Goal: Task Accomplishment & Management: Manage account settings

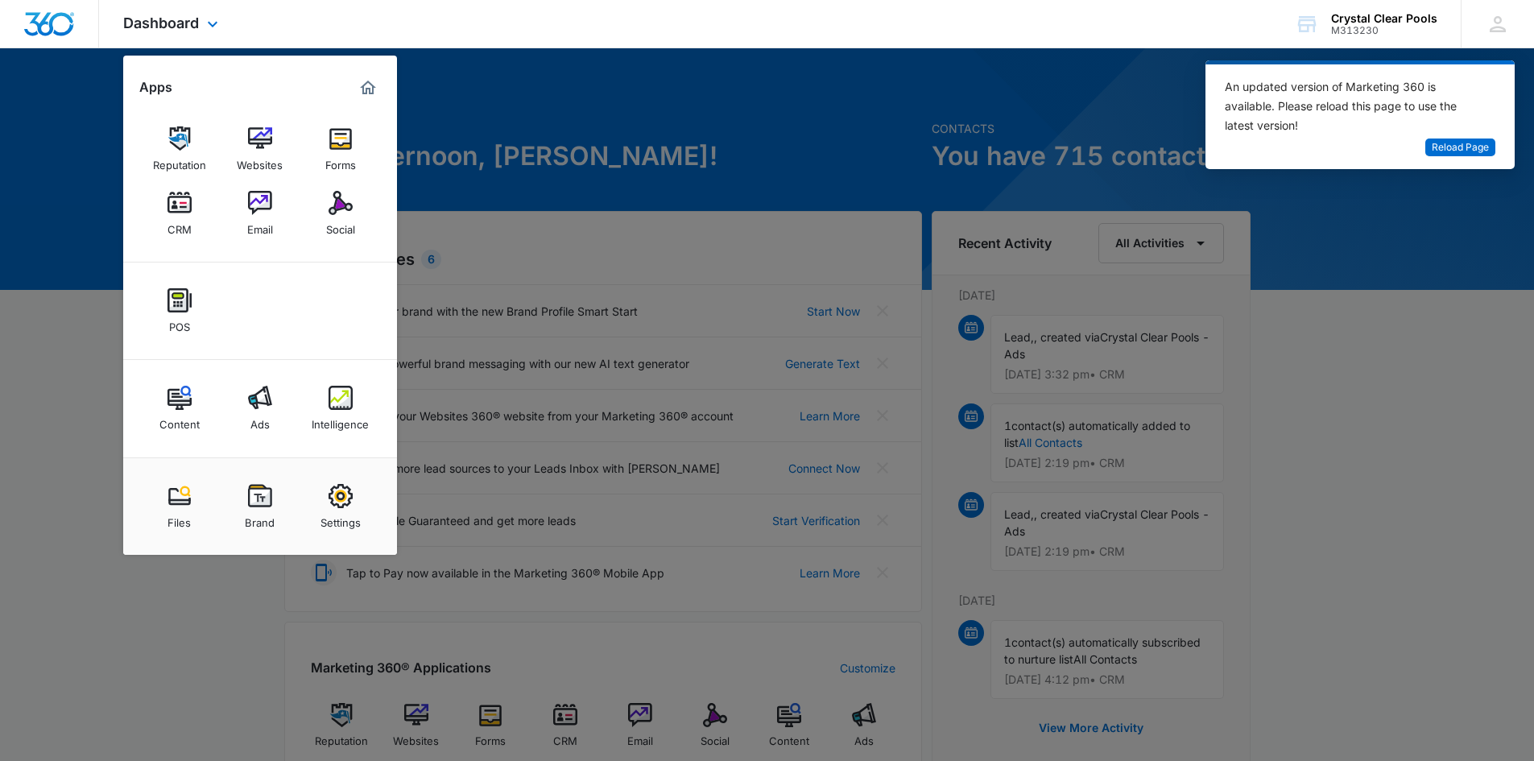
click at [370, 85] on img "Marketing 360® Dashboard" at bounding box center [367, 87] width 19 height 19
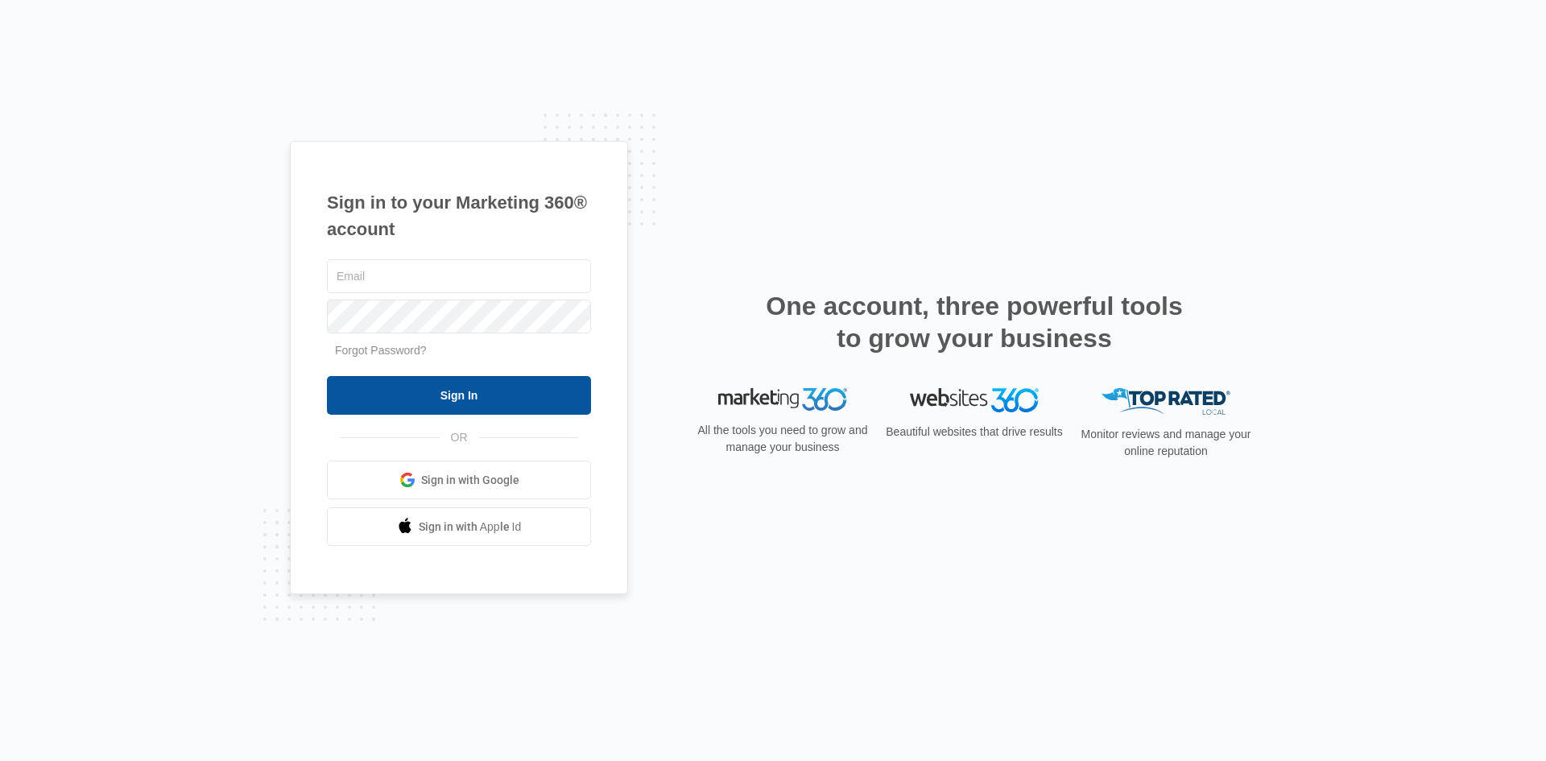
type input "[PERSON_NAME][EMAIL_ADDRESS][PERSON_NAME][DOMAIN_NAME]"
click at [403, 393] on input "Sign In" at bounding box center [459, 395] width 264 height 39
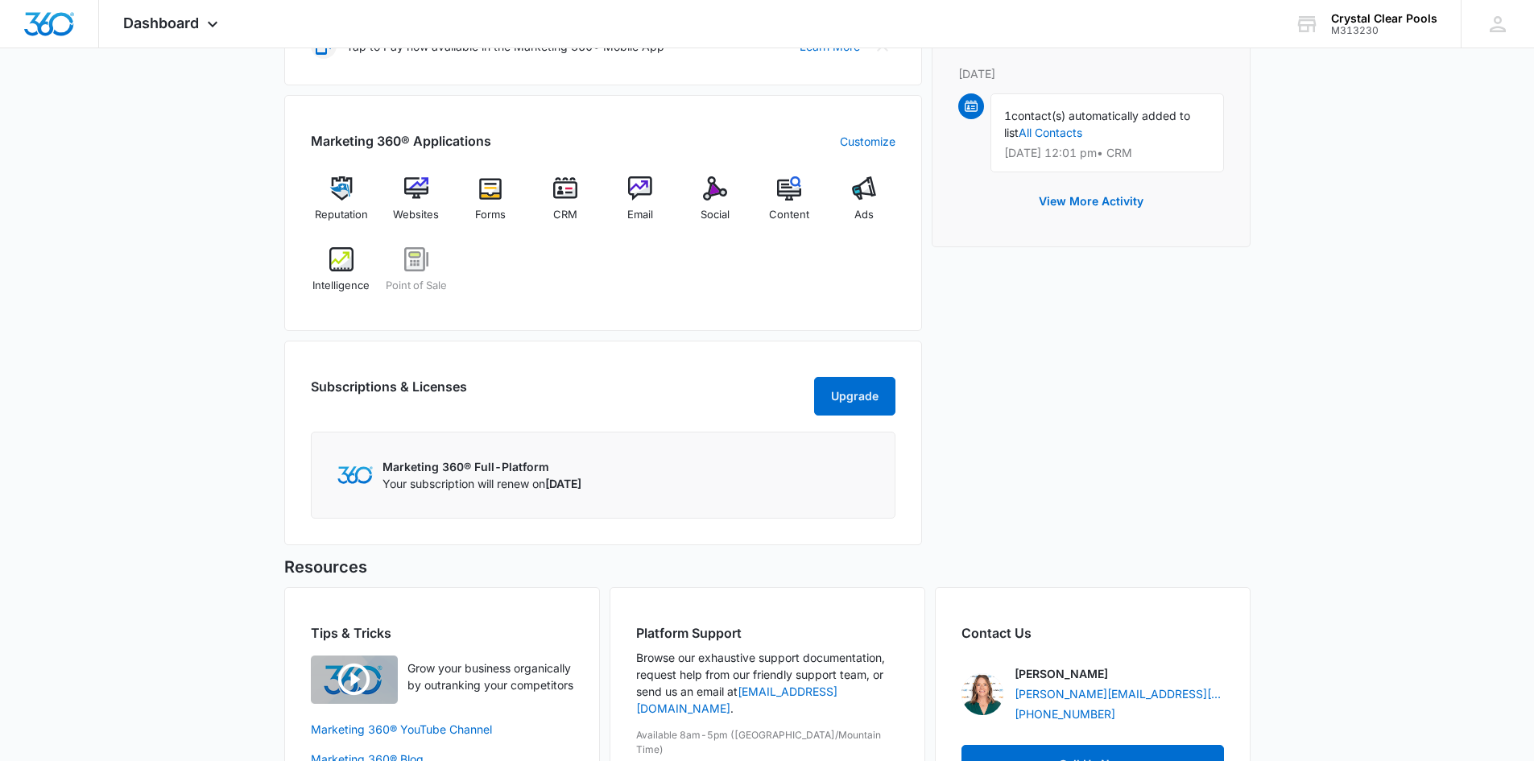
scroll to position [533, 0]
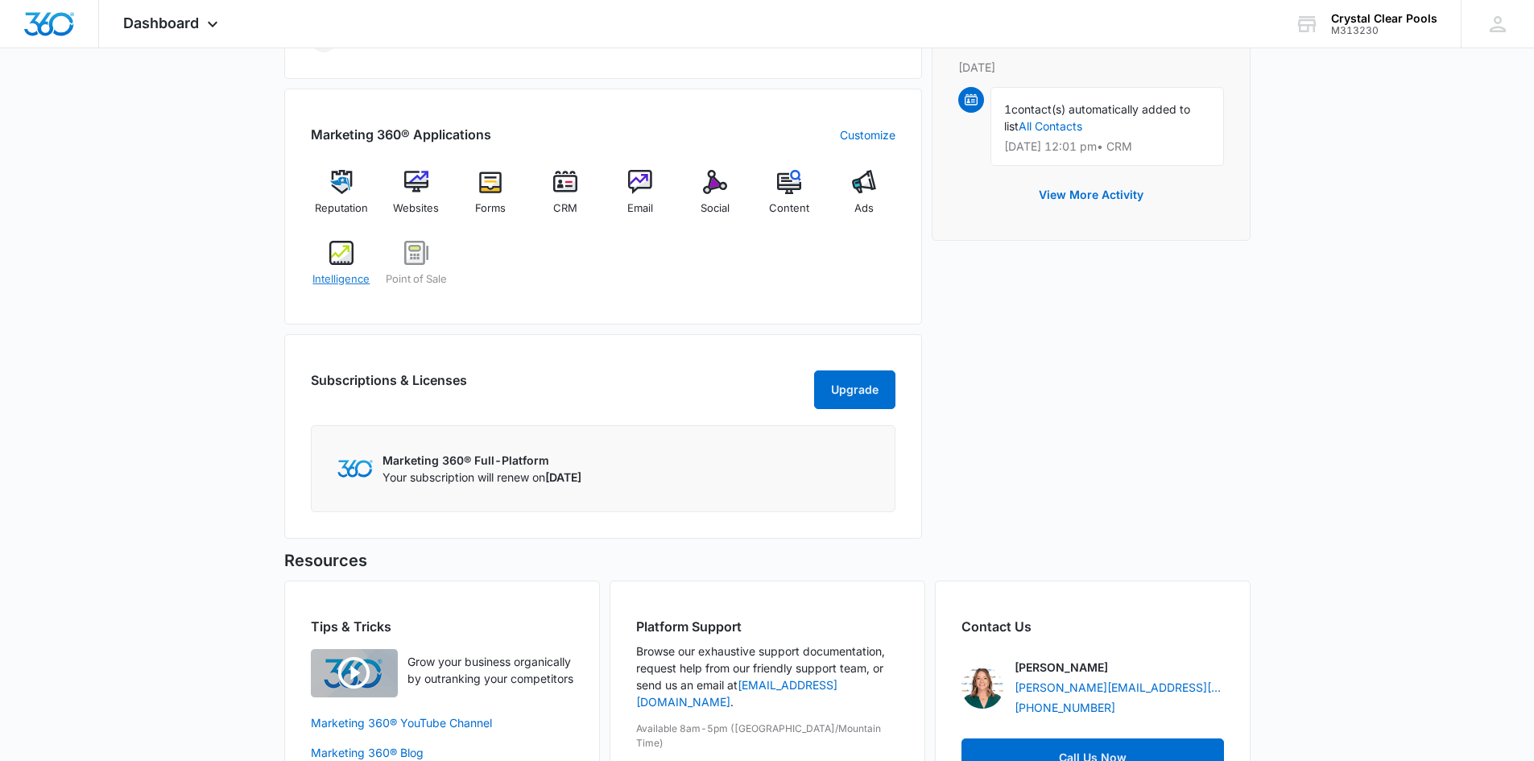
click at [347, 254] on img at bounding box center [341, 253] width 24 height 24
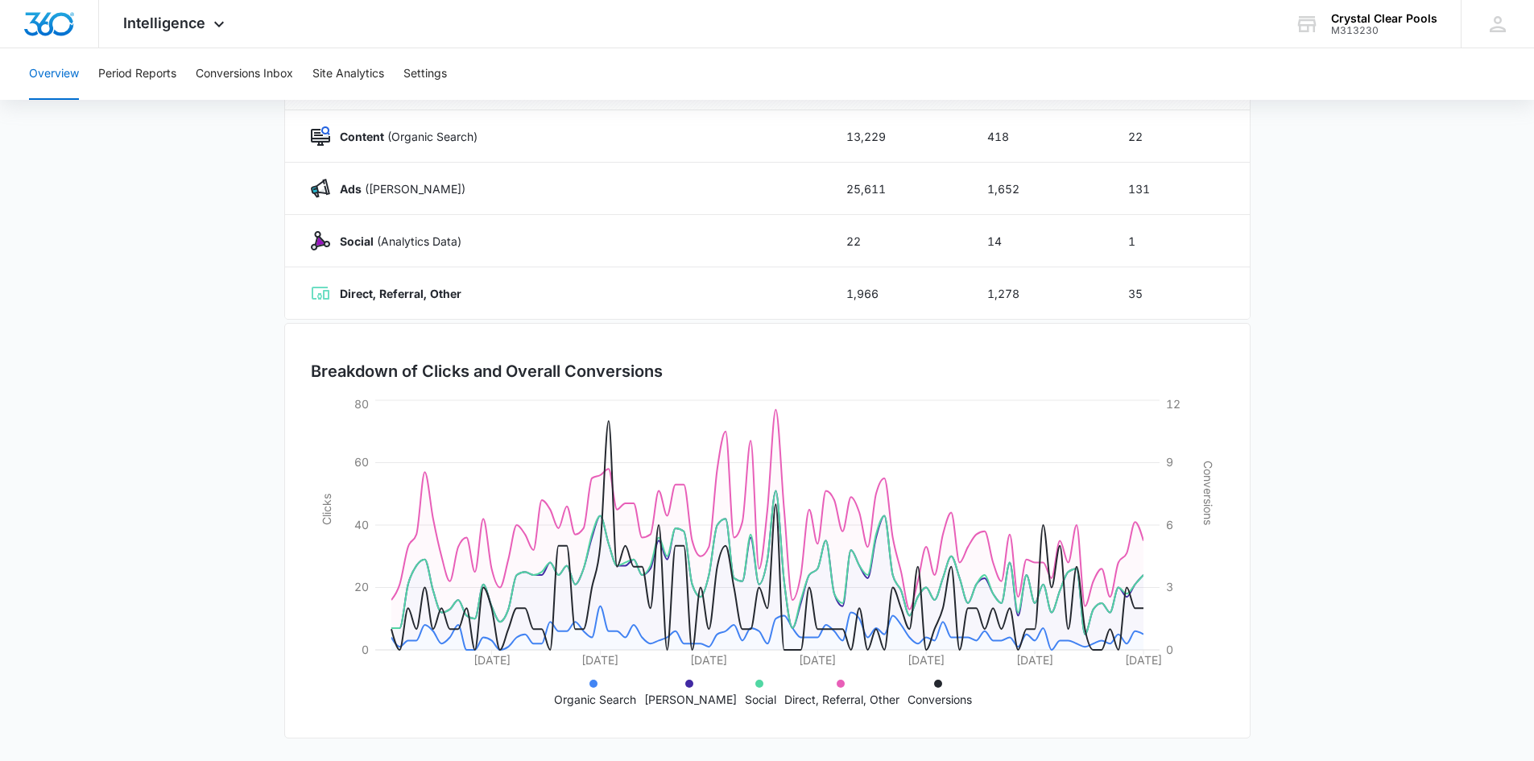
scroll to position [34, 0]
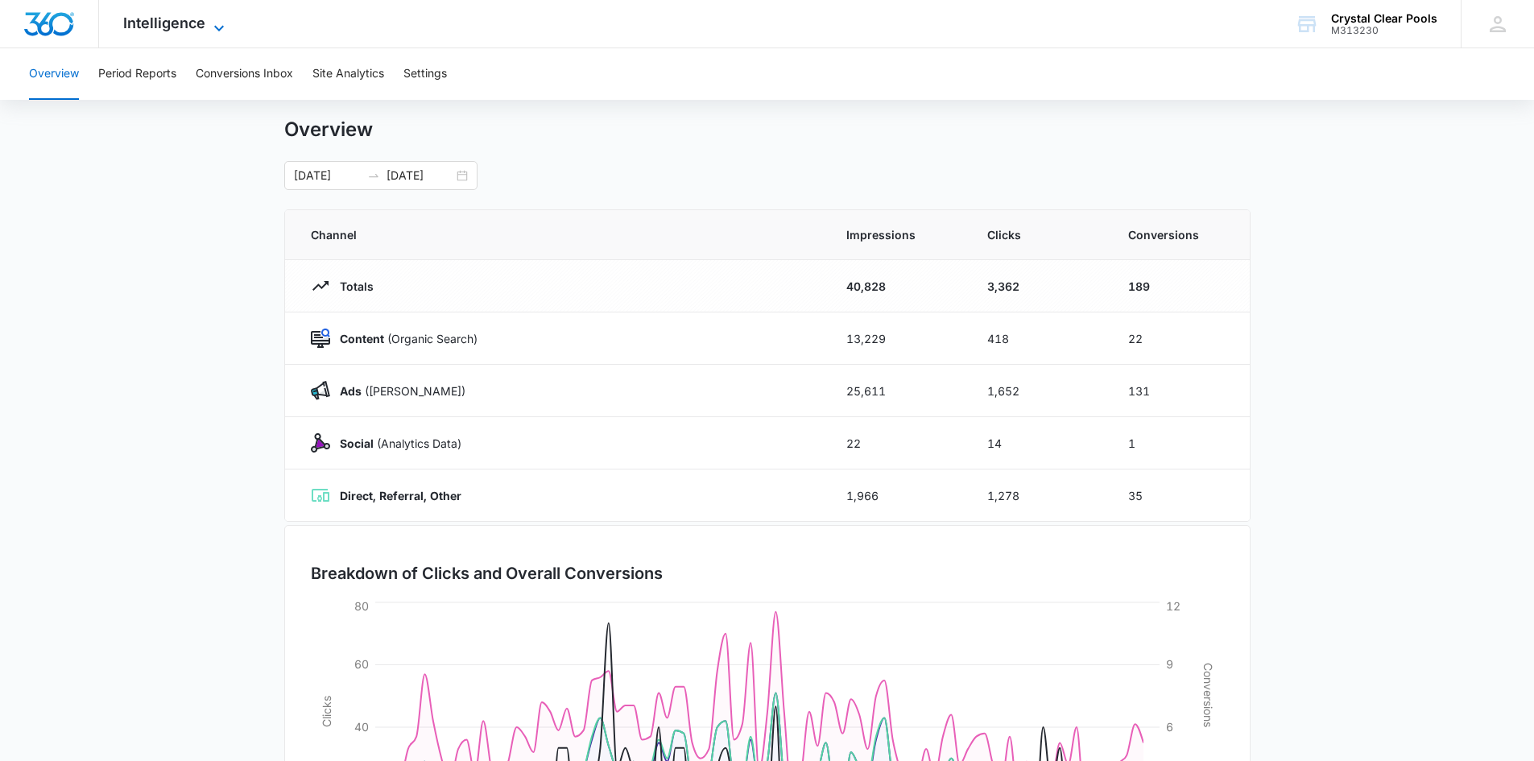
click at [212, 19] on icon at bounding box center [218, 28] width 19 height 19
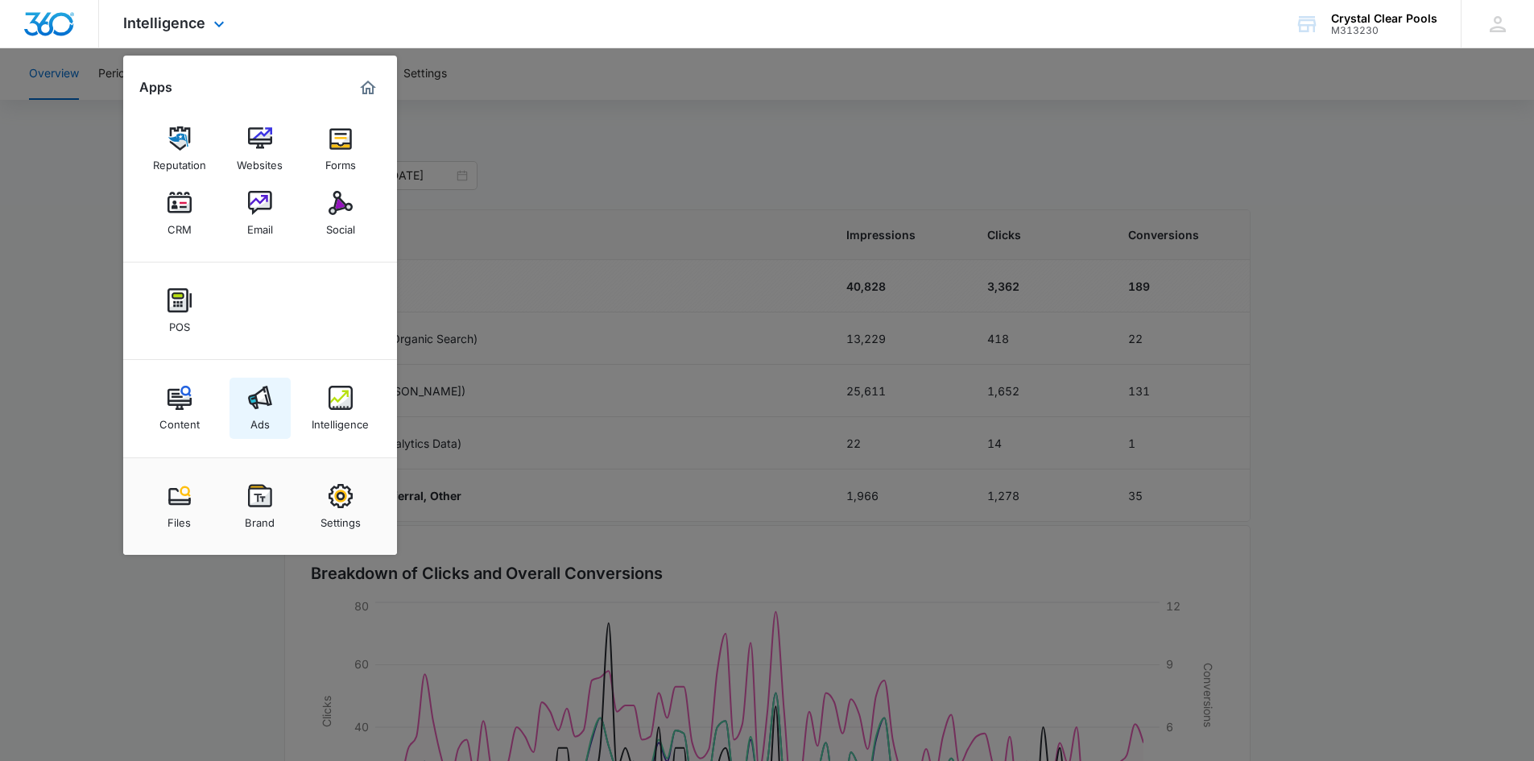
click at [270, 403] on img at bounding box center [260, 398] width 24 height 24
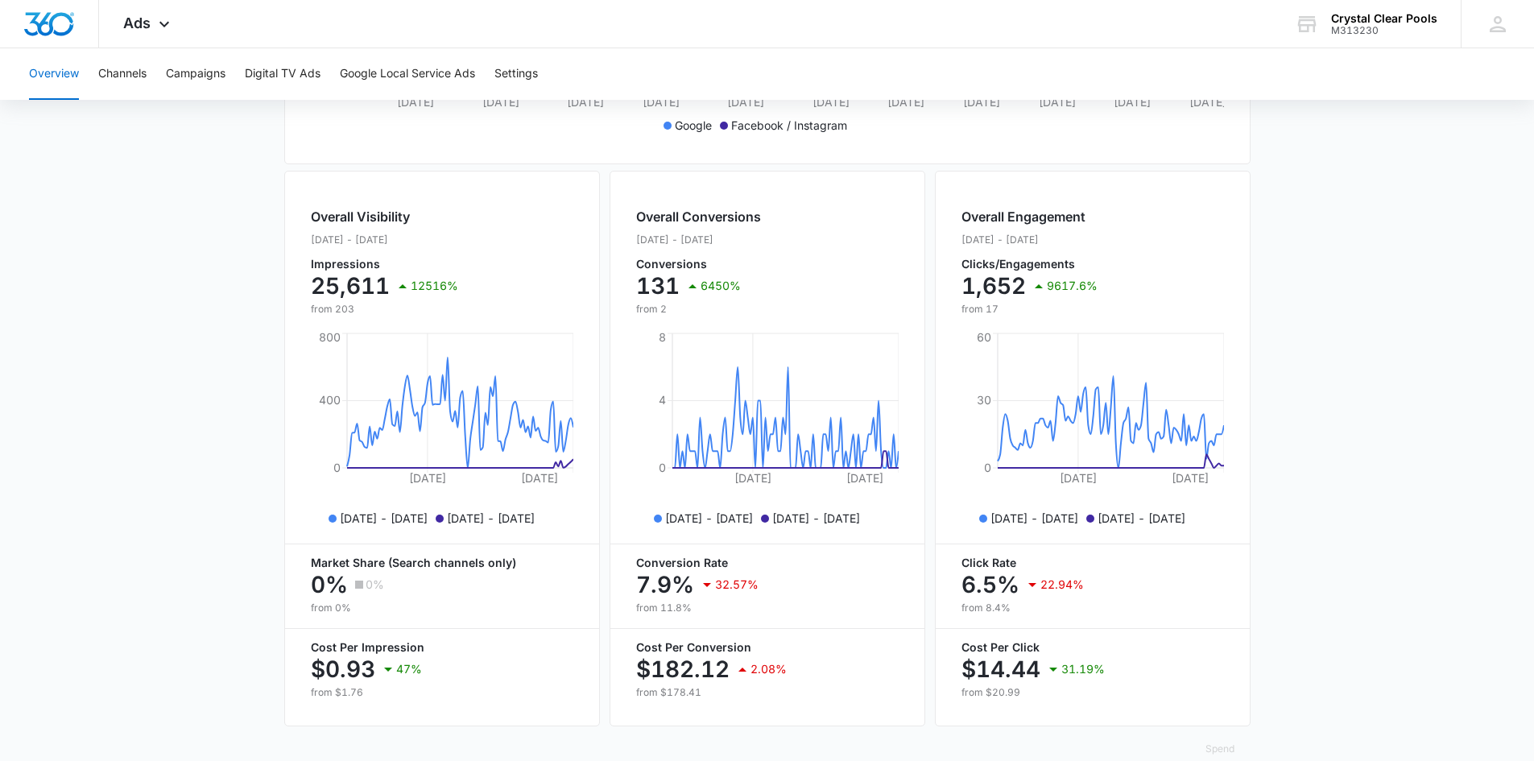
scroll to position [559, 0]
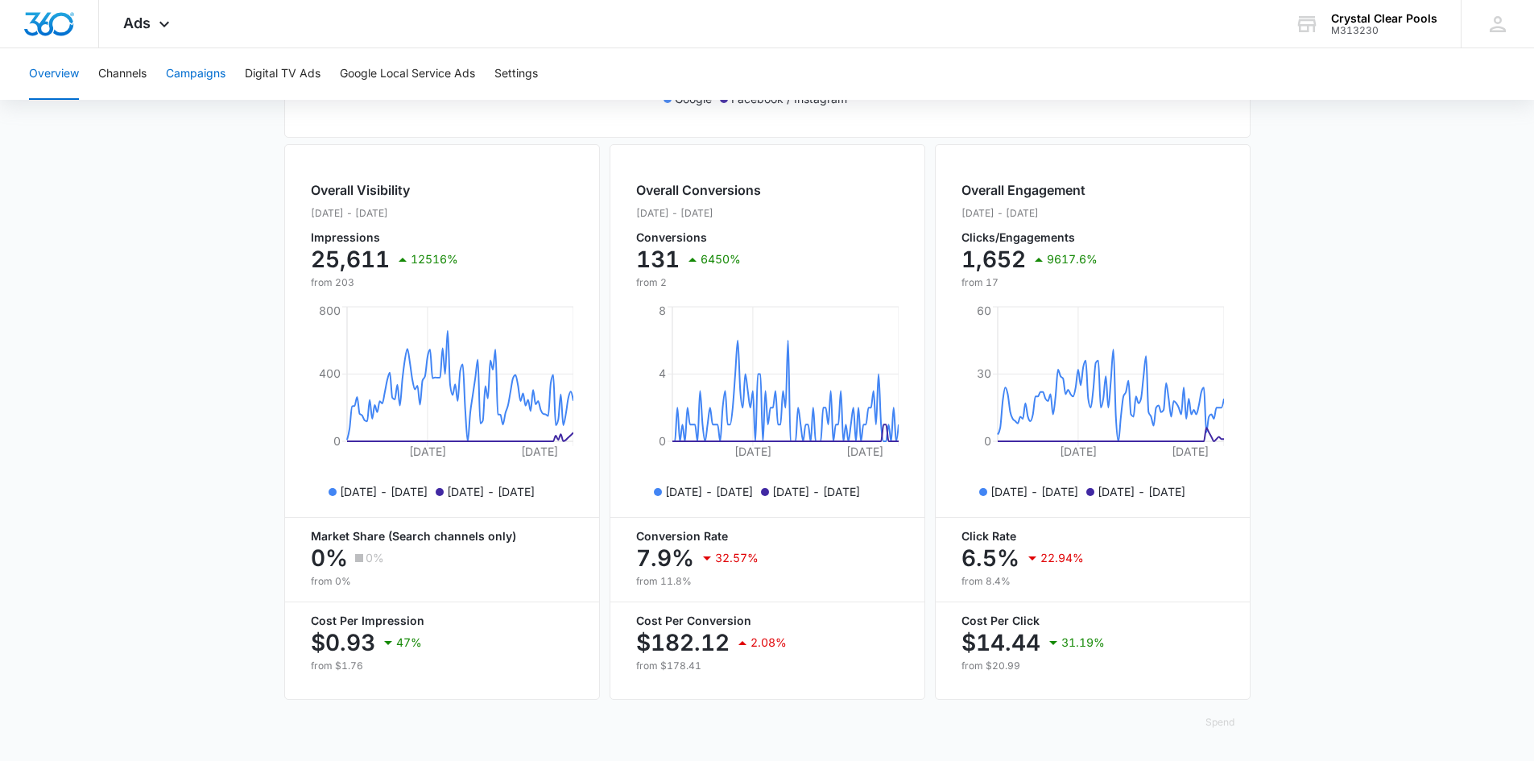
click at [213, 80] on button "Campaigns" at bounding box center [196, 74] width 60 height 52
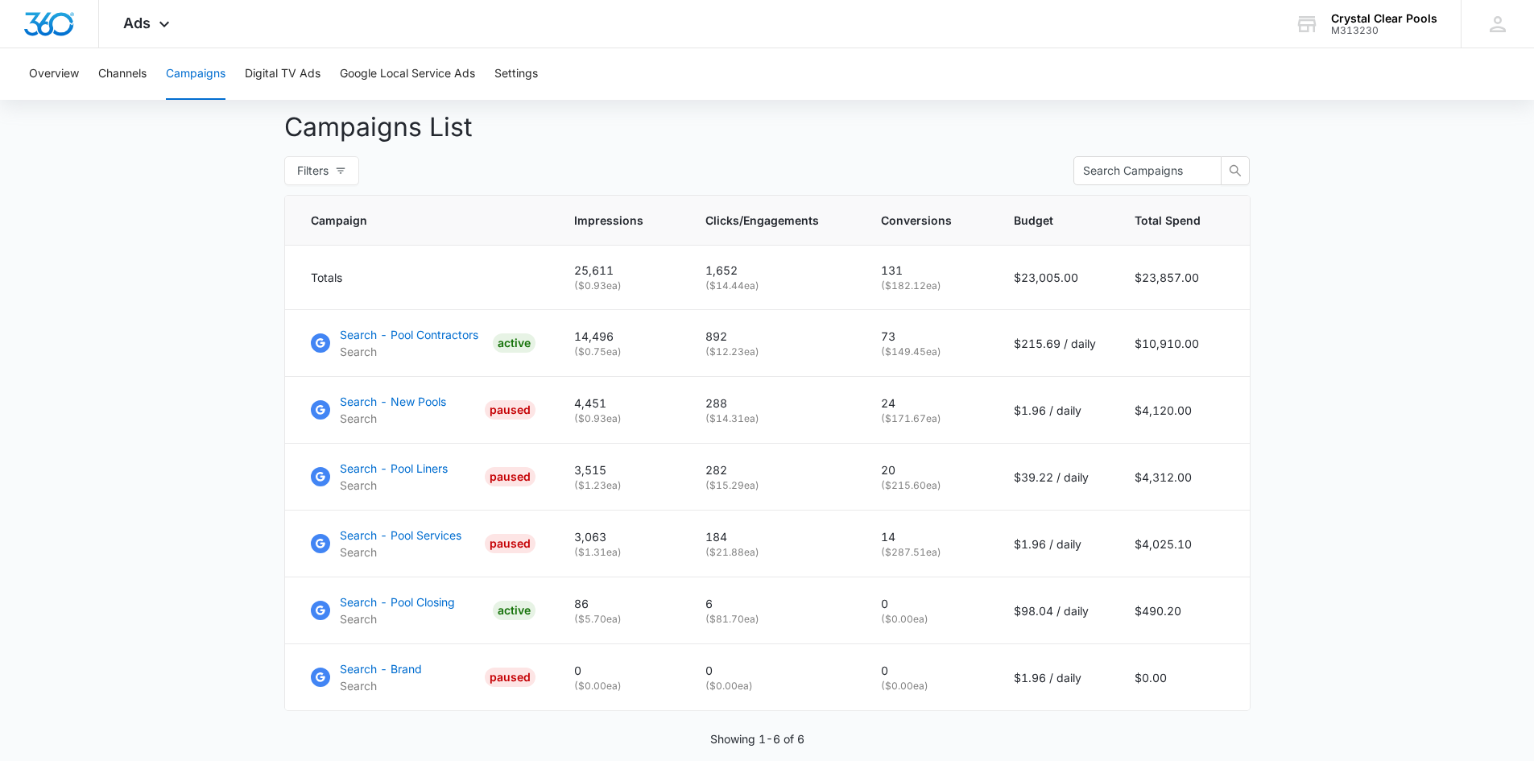
scroll to position [667, 0]
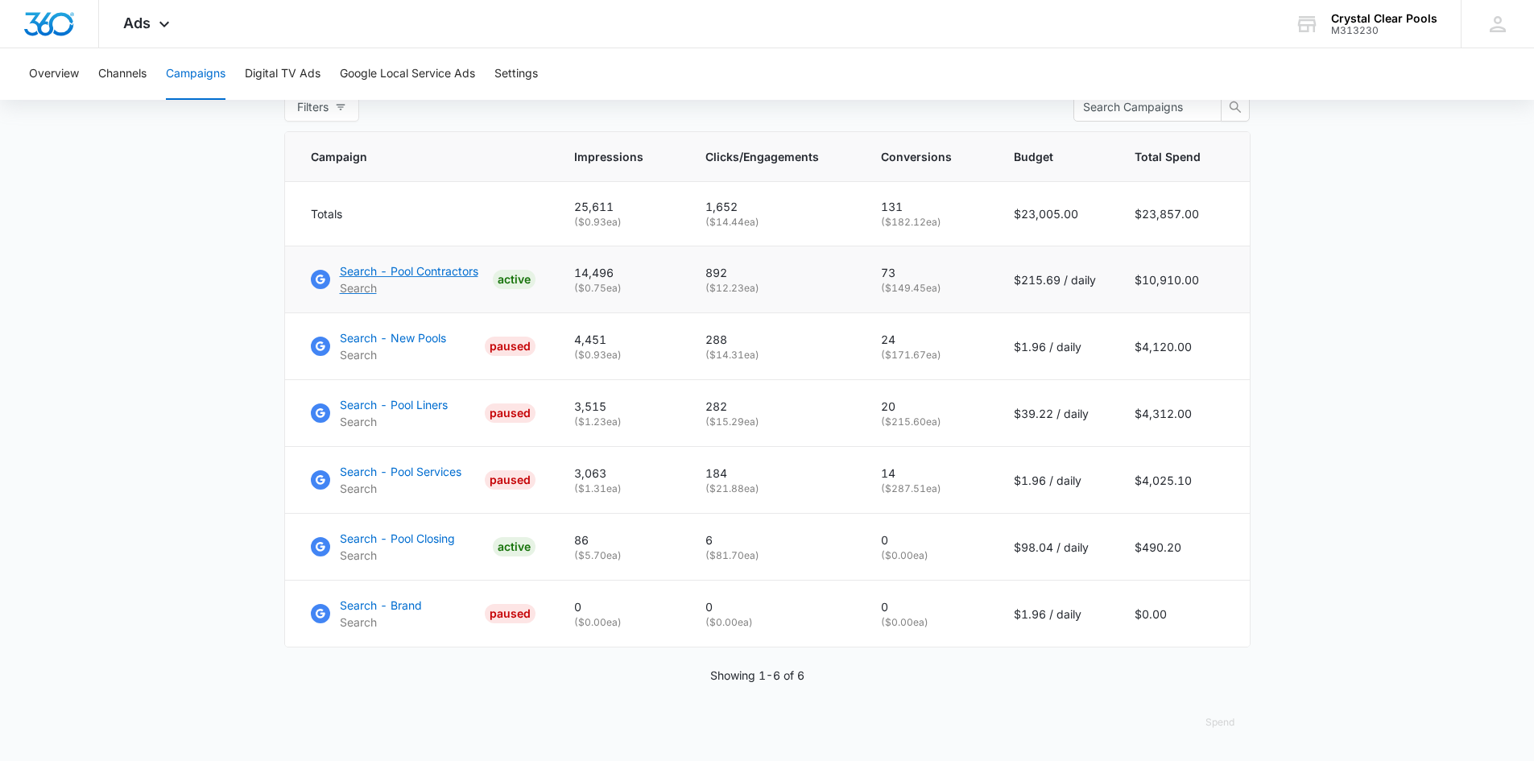
click at [402, 272] on p "Search - Pool Contractors" at bounding box center [409, 270] width 138 height 17
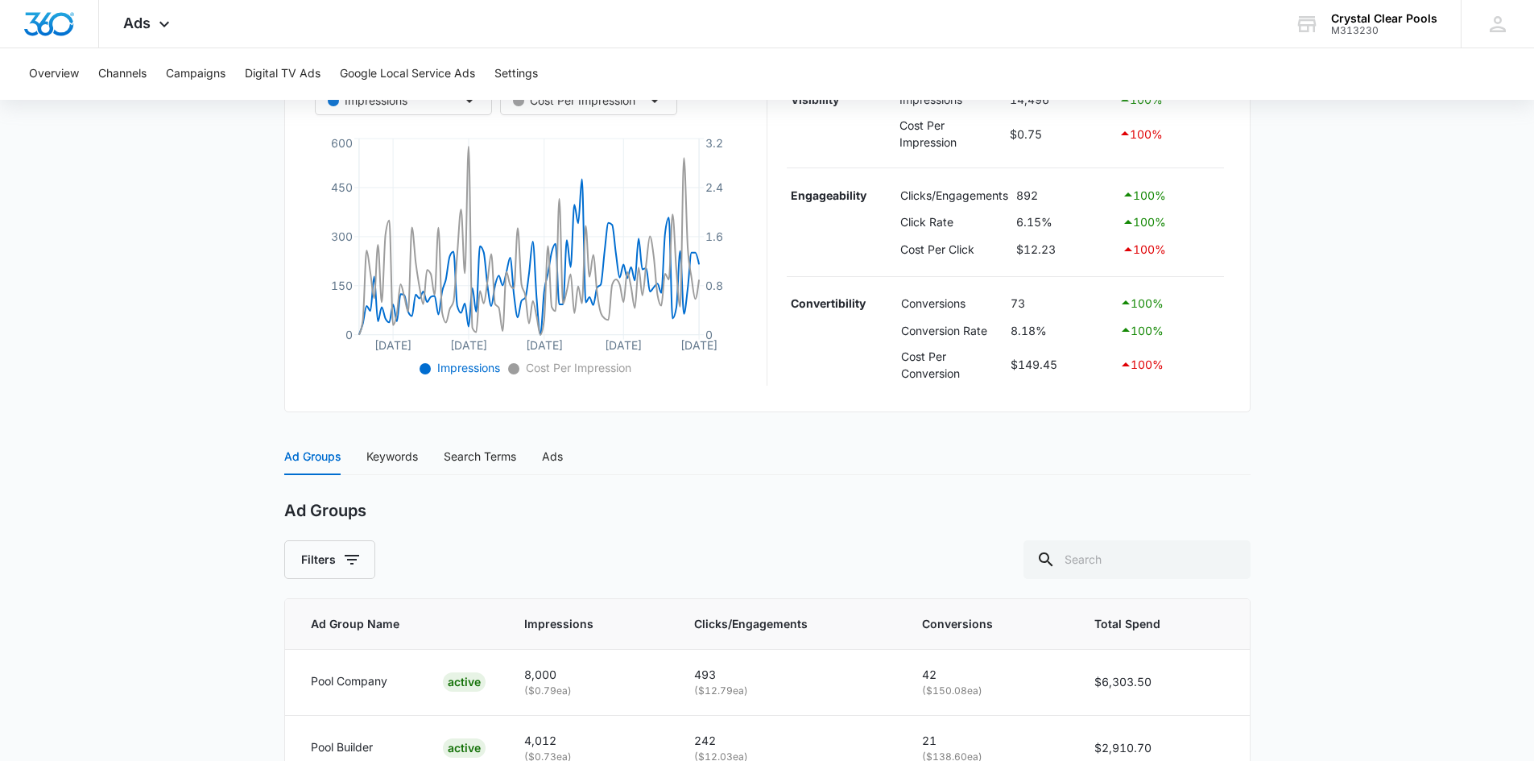
scroll to position [560, 0]
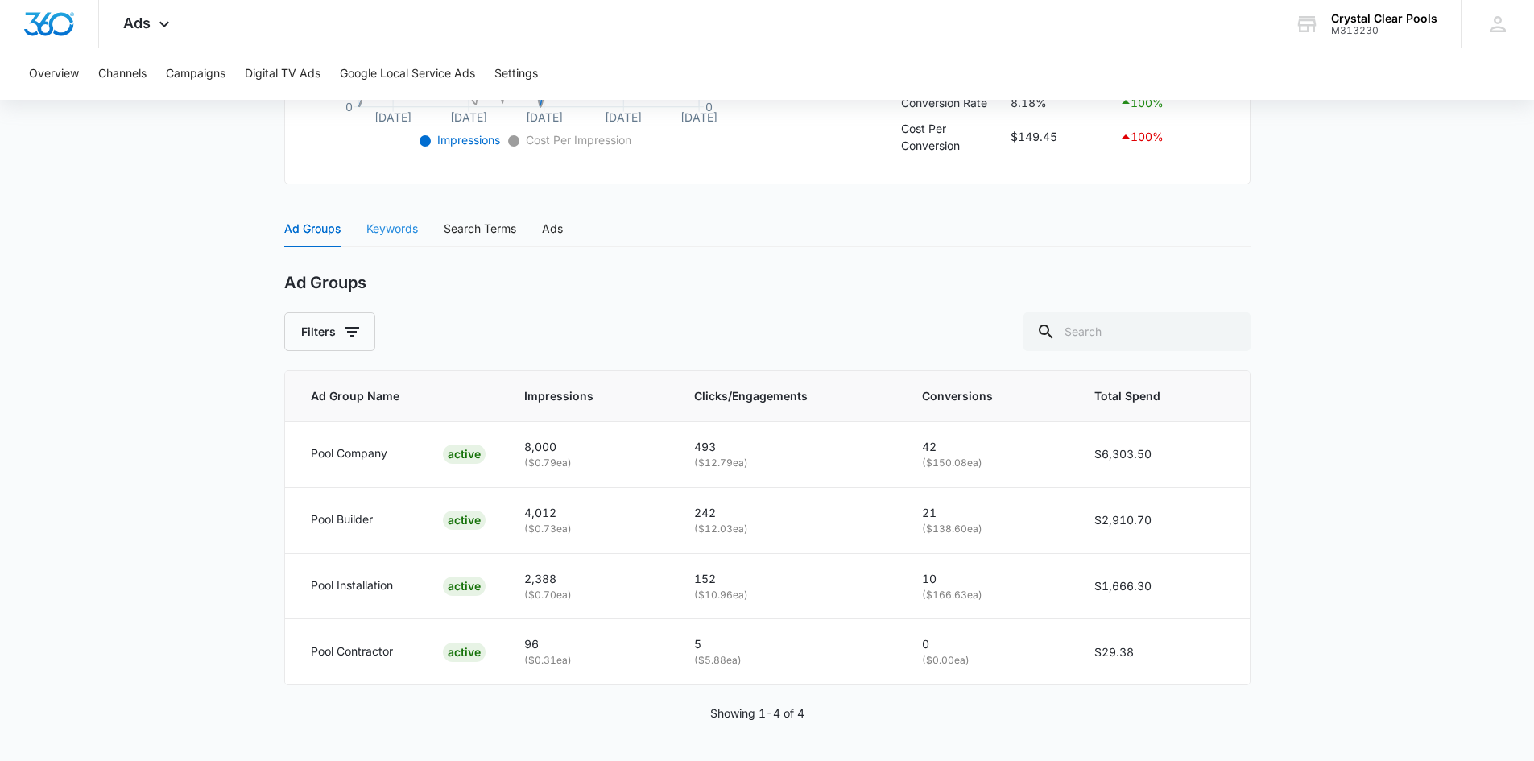
click at [386, 240] on div "Keywords" at bounding box center [392, 228] width 52 height 37
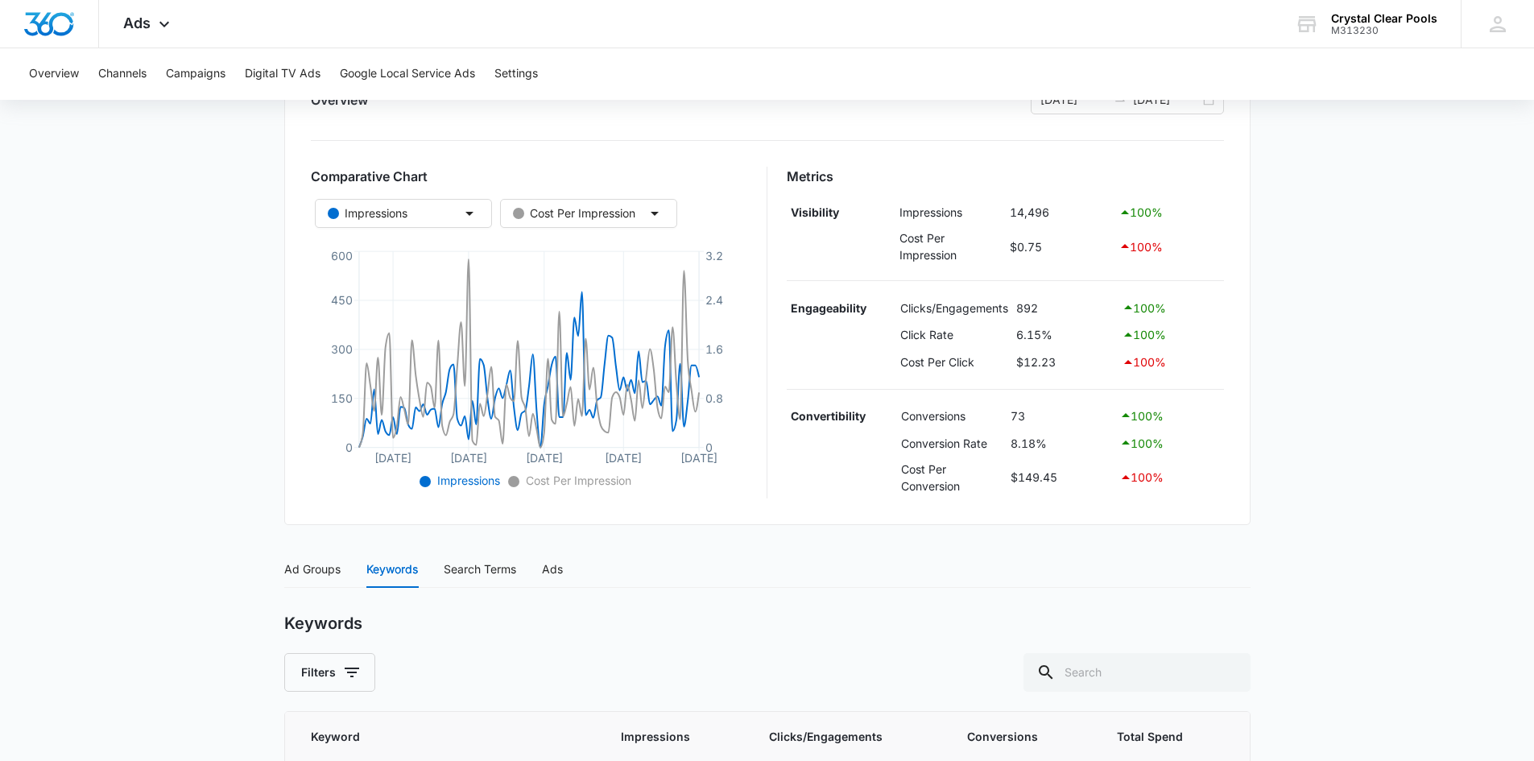
scroll to position [0, 0]
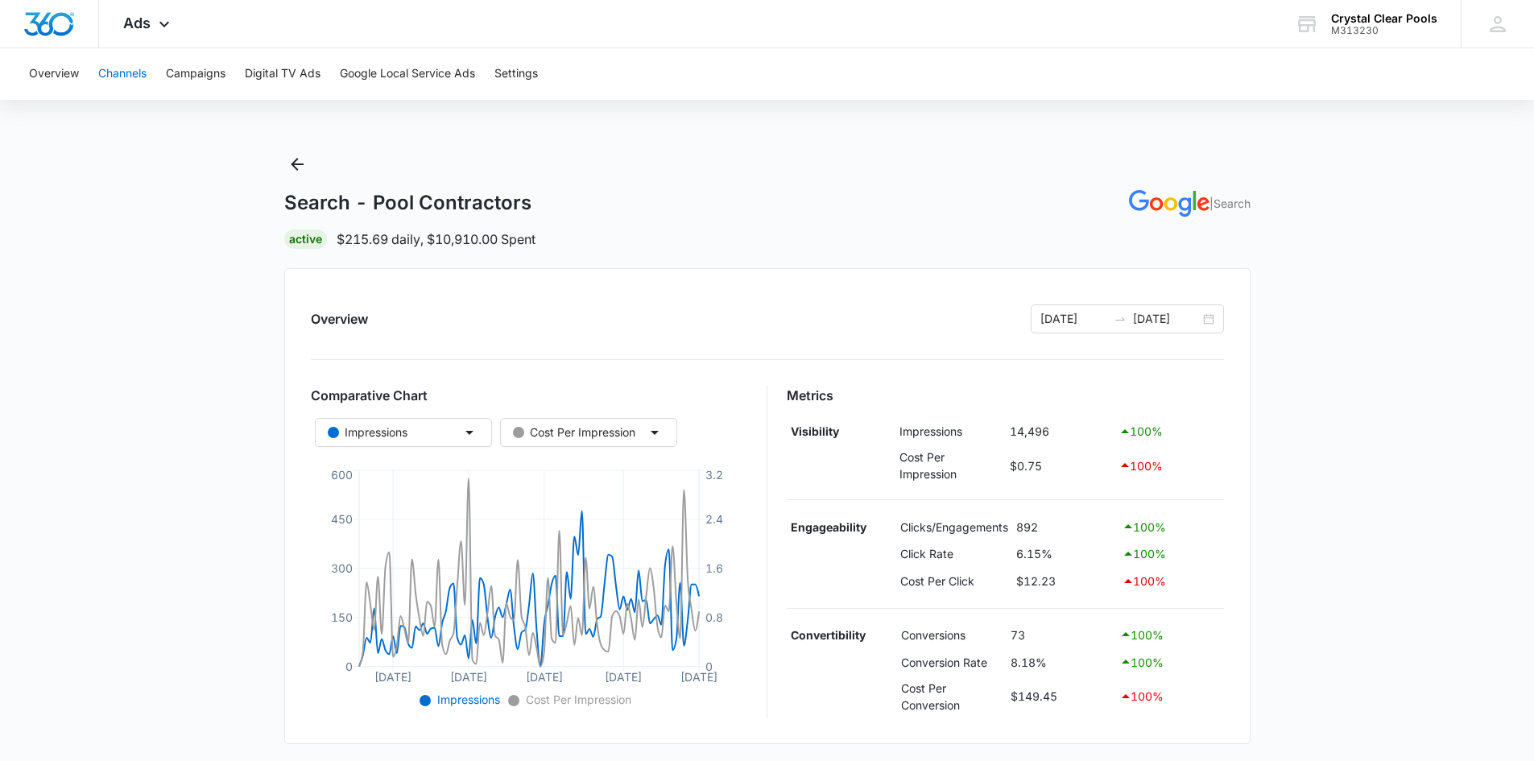
click at [138, 72] on button "Channels" at bounding box center [122, 74] width 48 height 52
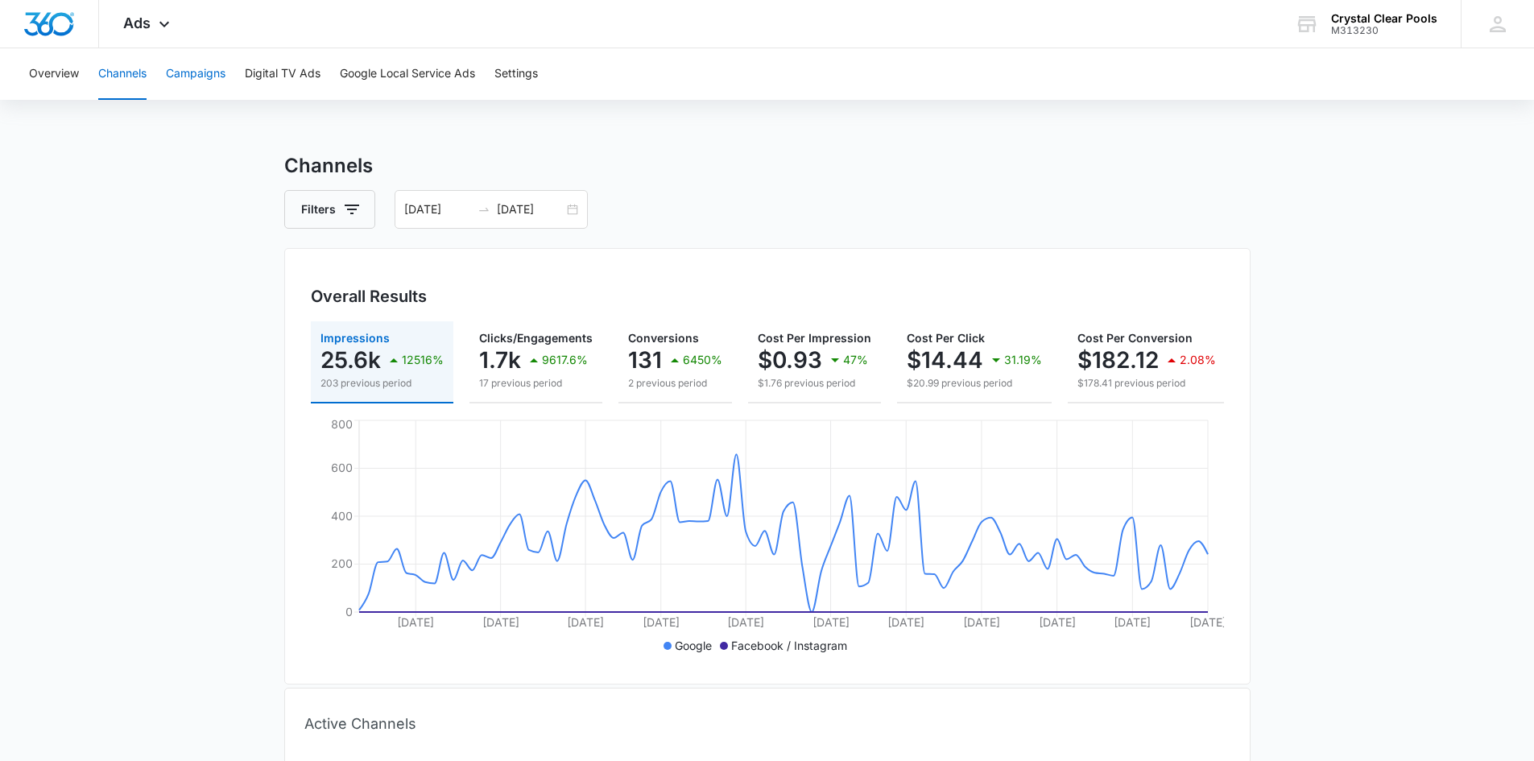
click at [218, 83] on button "Campaigns" at bounding box center [196, 74] width 60 height 52
click at [56, 72] on button "Overview" at bounding box center [54, 74] width 50 height 52
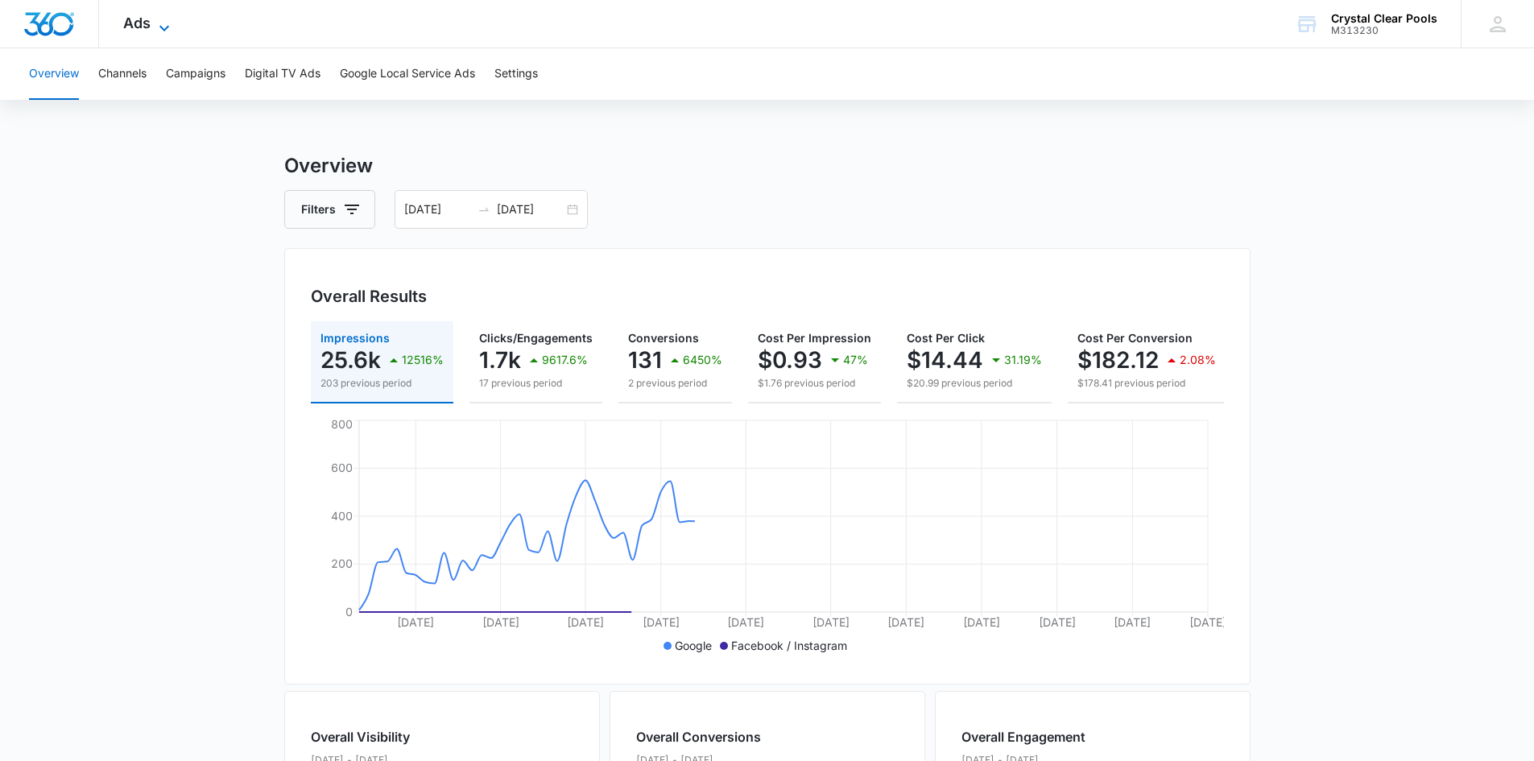
click at [155, 19] on icon at bounding box center [164, 28] width 19 height 19
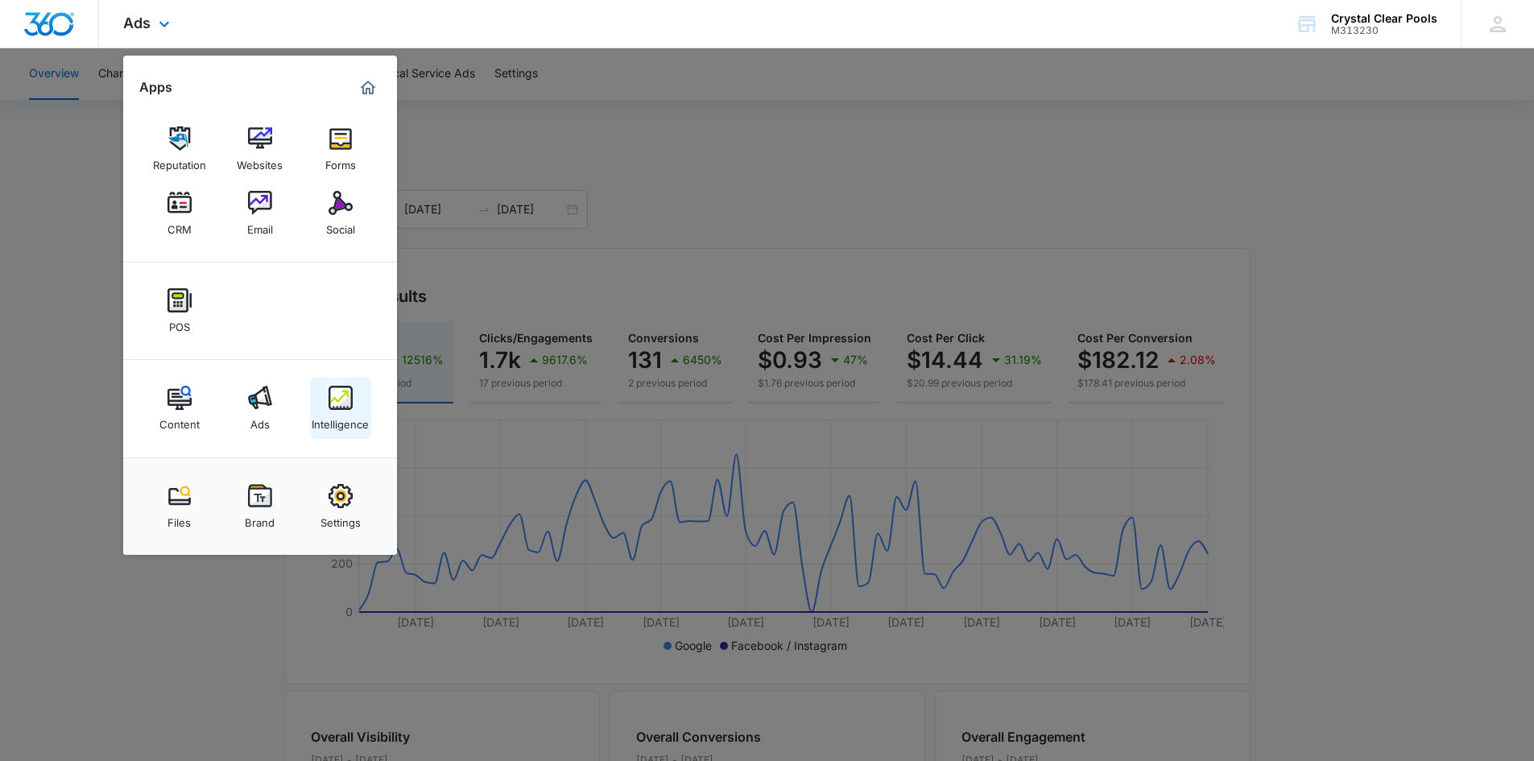
click at [350, 412] on div "Intelligence" at bounding box center [340, 420] width 57 height 21
